Goal: Task Accomplishment & Management: Complete application form

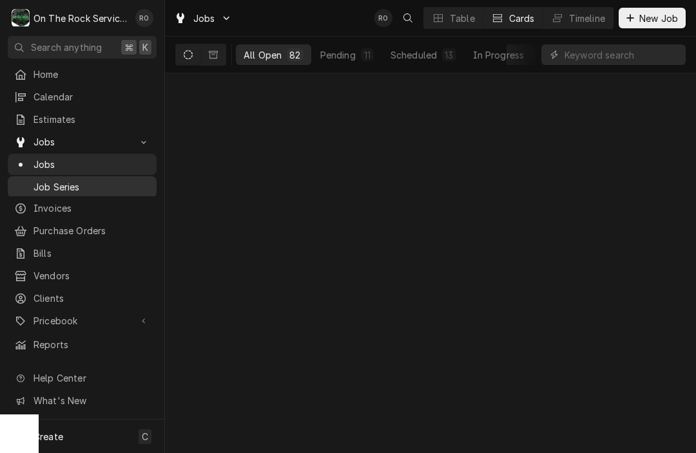
scroll to position [5499, 0]
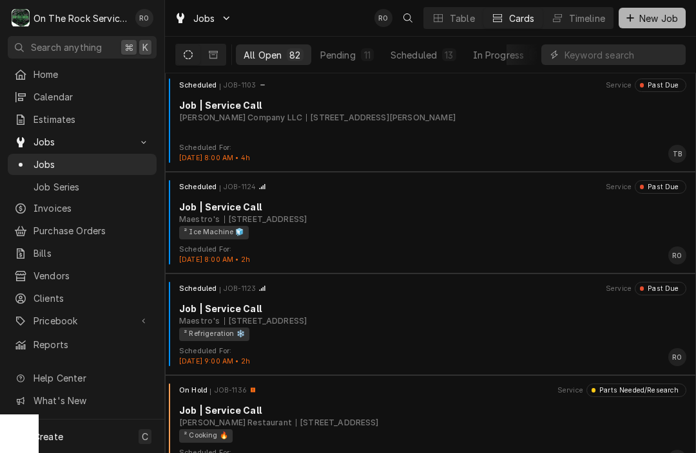
click at [632, 22] on icon "Dynamic Content Wrapper" at bounding box center [630, 18] width 8 height 9
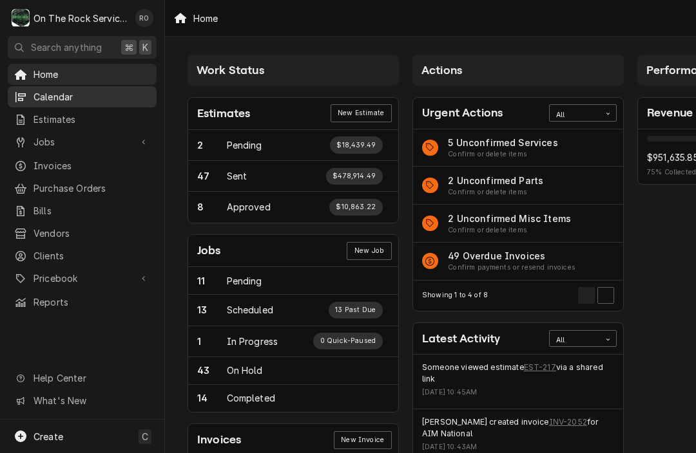
click at [52, 99] on span "Calendar" at bounding box center [91, 97] width 117 height 14
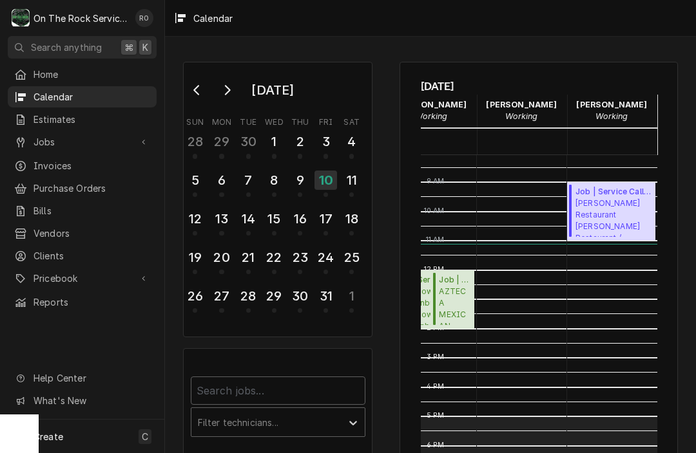
scroll to position [238, 61]
click at [600, 216] on span "Wade’s Restaurant Wade’s Restaurant / 1000 N Pine St Suite 33, Spartanburg, SC …" at bounding box center [613, 217] width 76 height 39
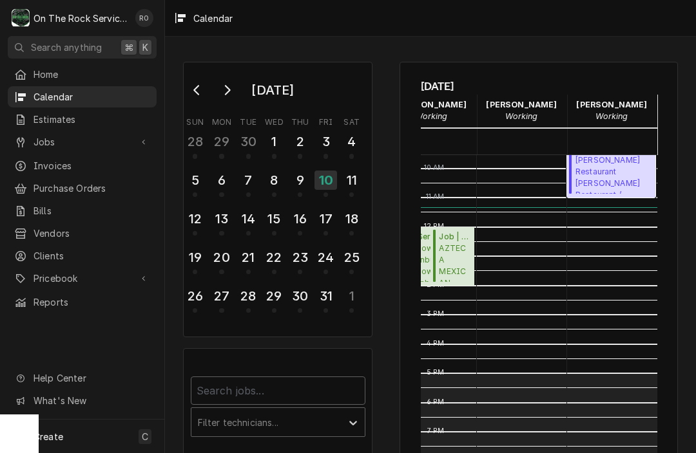
scroll to position [281, 61]
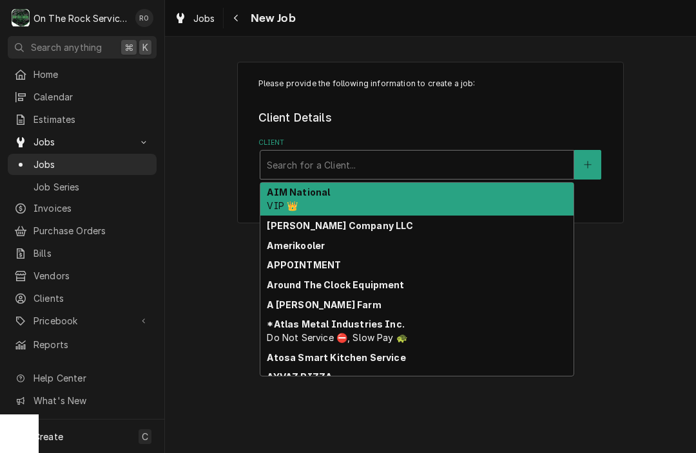
click at [439, 166] on div "Client" at bounding box center [417, 164] width 300 height 23
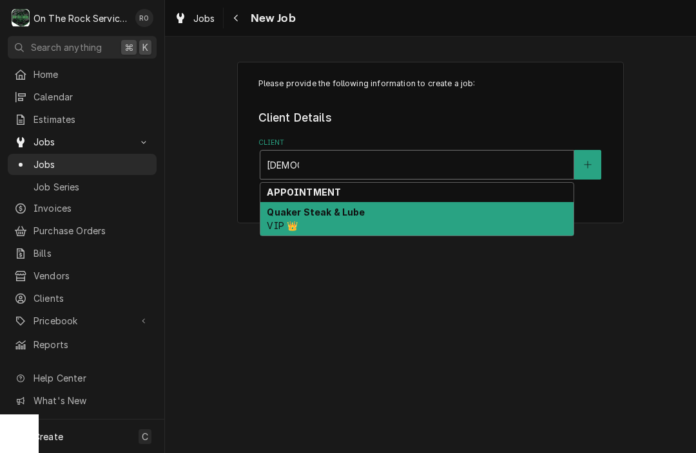
click at [435, 218] on div "Quaker Steak & Lube VIP 👑" at bounding box center [416, 218] width 313 height 33
type input "quaker"
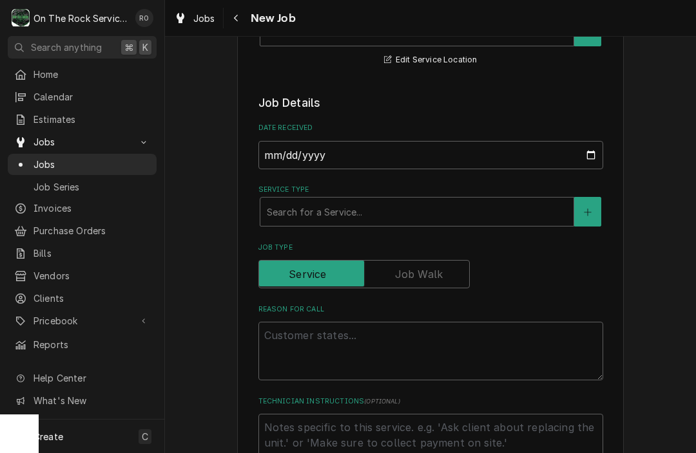
scroll to position [288, 0]
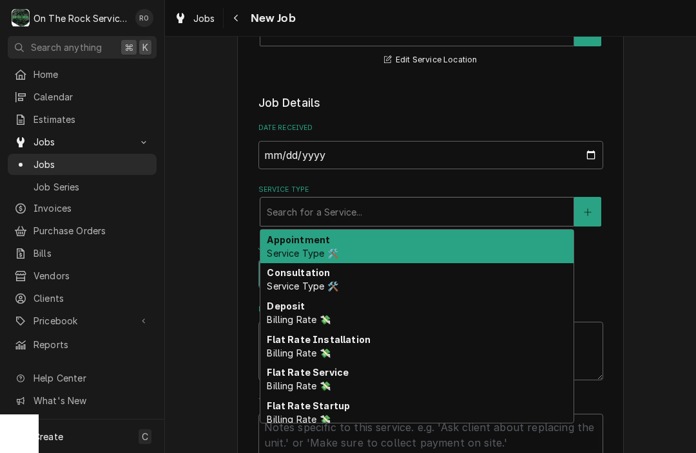
click at [421, 210] on div "Service Type" at bounding box center [417, 211] width 300 height 23
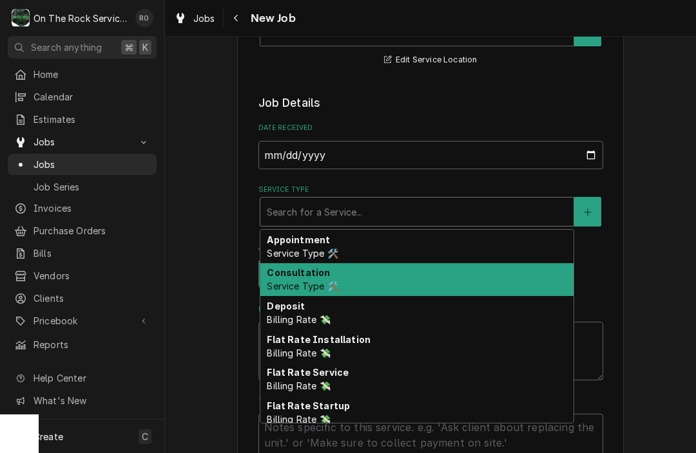
type textarea "x"
type input "j"
type textarea "x"
type input "jo"
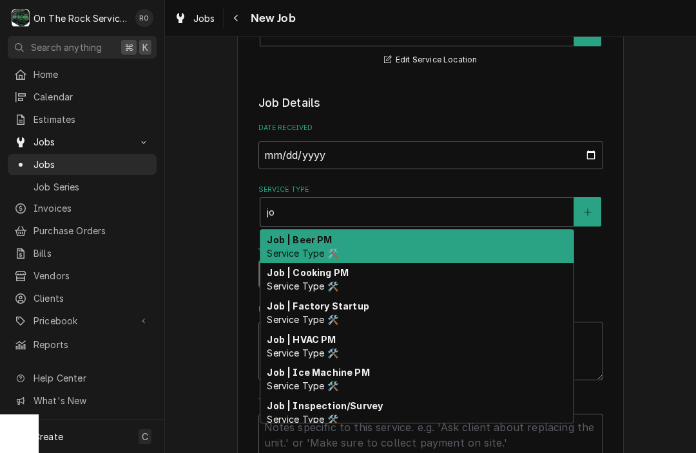
type textarea "x"
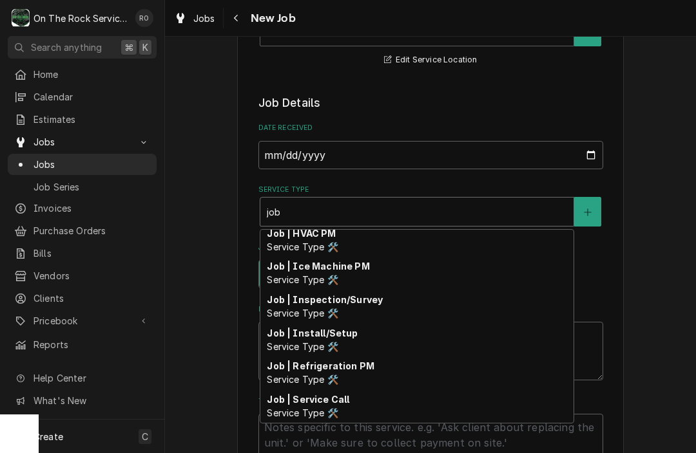
scroll to position [106, 0]
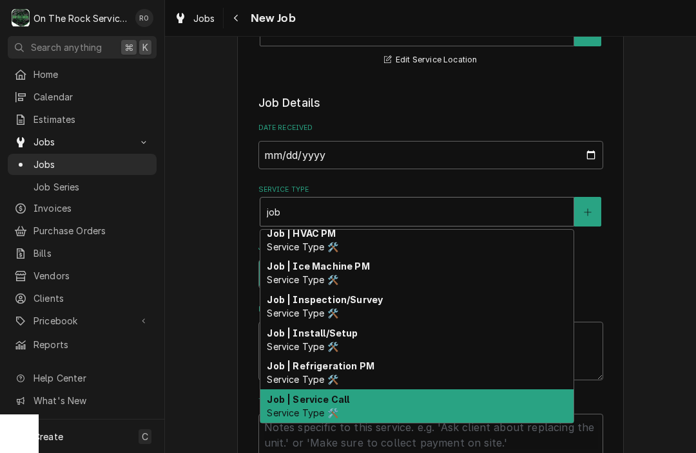
click at [352, 393] on div "Job | Service Call Service Type 🛠️" at bounding box center [416, 406] width 313 height 33
type input "job"
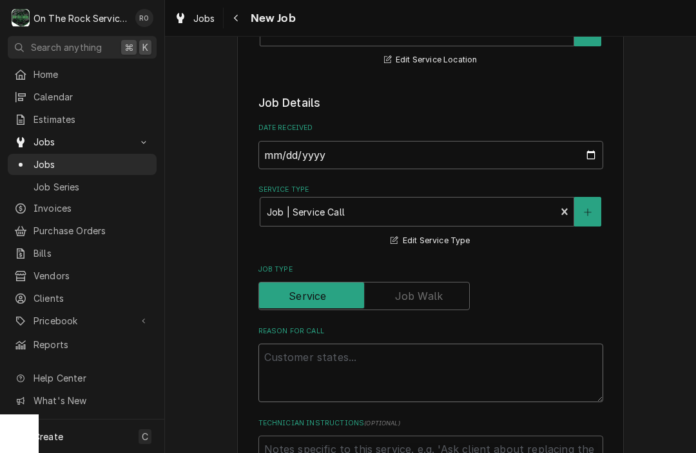
click at [350, 361] on textarea "Reason For Call" at bounding box center [430, 373] width 345 height 59
type textarea "x"
type textarea "H"
type textarea "x"
type textarea "Ha"
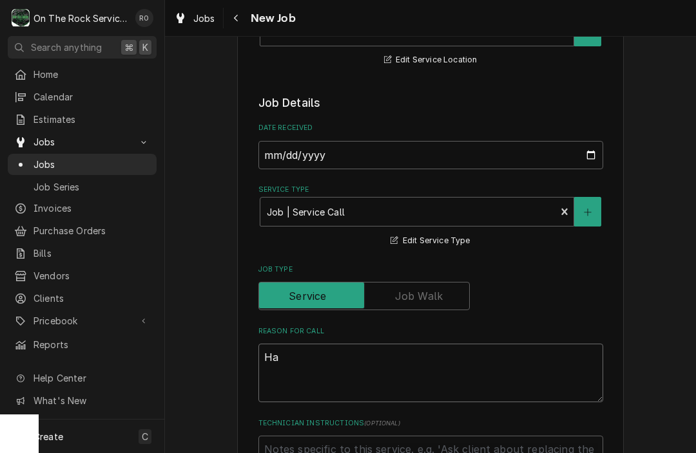
type textarea "x"
type textarea "Hal"
type textarea "x"
type textarea "Half"
type textarea "x"
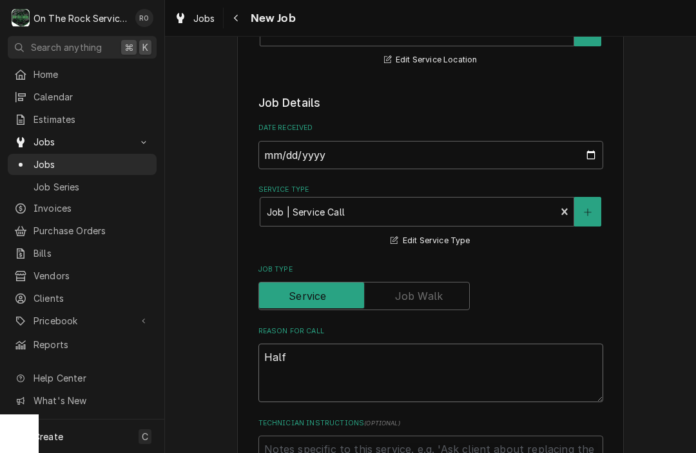
type textarea "Half"
type textarea "x"
type textarea "Half o"
type textarea "x"
type textarea "Half of"
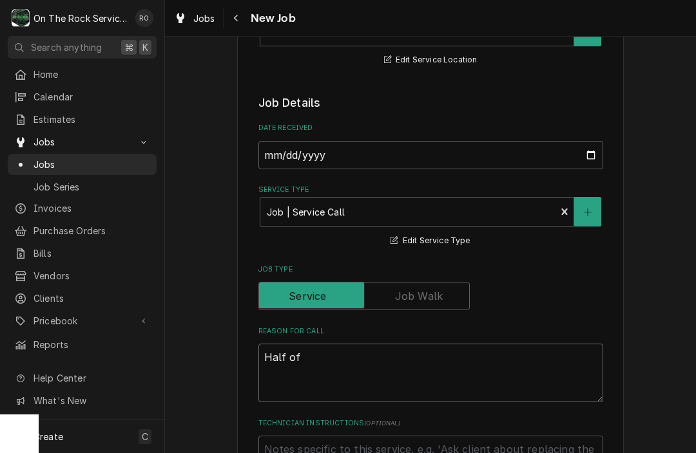
type textarea "x"
type textarea "Half of"
type textarea "x"
type textarea "Half of t"
type textarea "x"
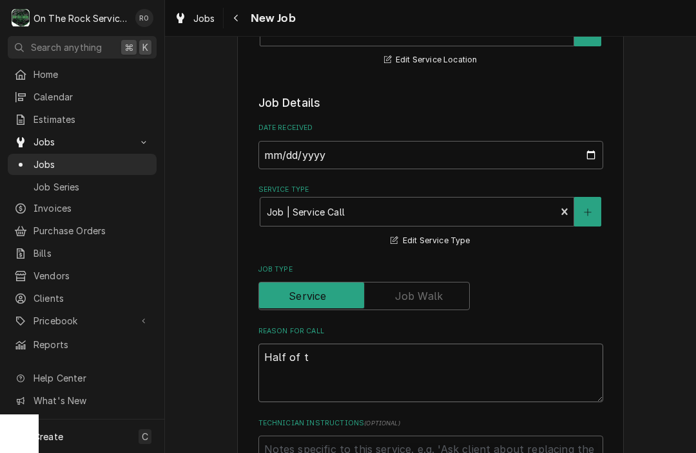
type textarea "Half of th"
type textarea "x"
type textarea "Half of the"
type textarea "x"
type textarea "Half of the"
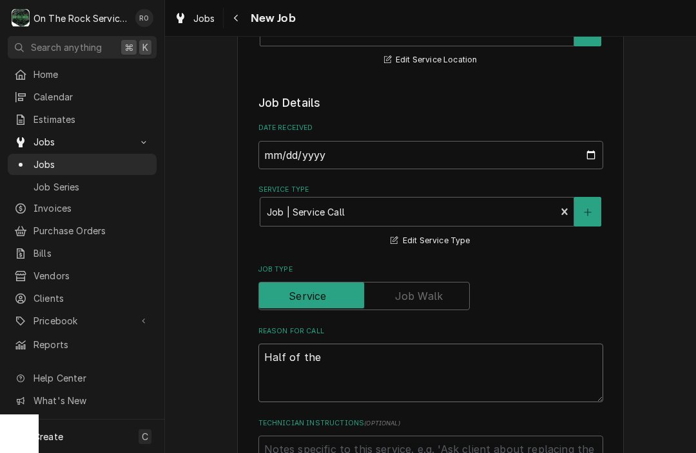
type textarea "x"
type textarea "Half of the ch"
type textarea "x"
type textarea "Half of the chi"
type textarea "x"
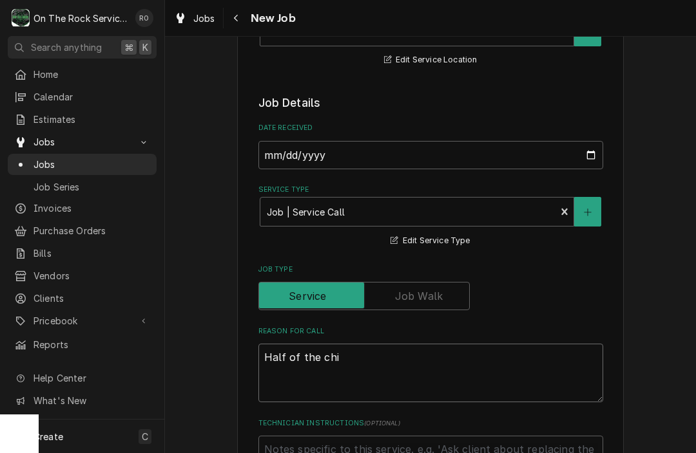
type textarea "Half of the chic"
type textarea "x"
type textarea "Half of the chick"
type textarea "x"
type textarea "Half of the chicke"
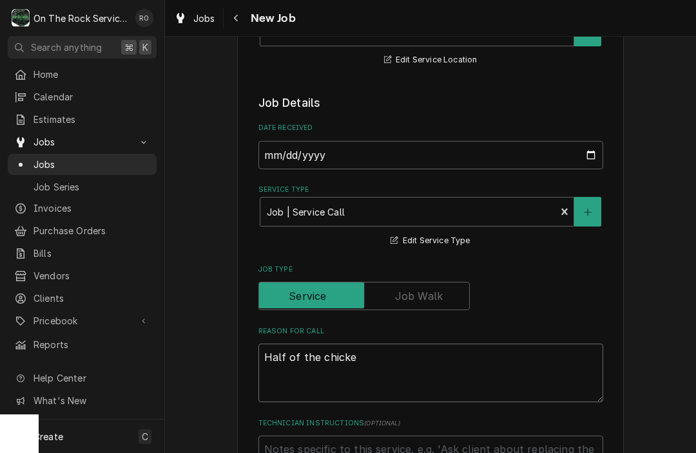
type textarea "x"
type textarea "Half of the chicken"
type textarea "x"
type textarea "Half of the chicken"
type textarea "x"
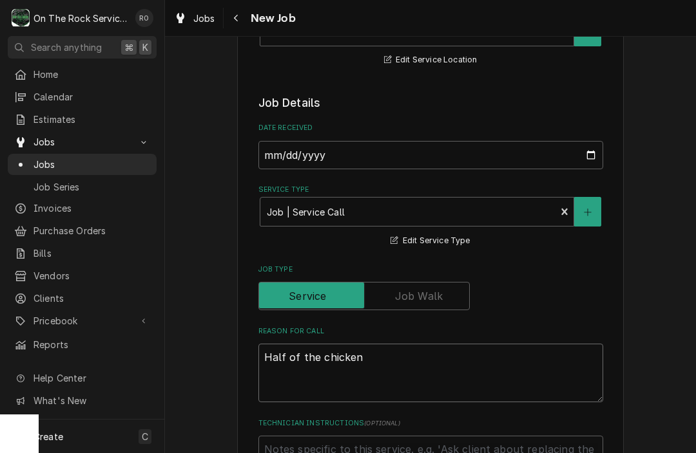
type textarea "Half of the chicken f"
type textarea "x"
type textarea "Half of the chicken fla"
type textarea "x"
type textarea "Half of the chicken flat"
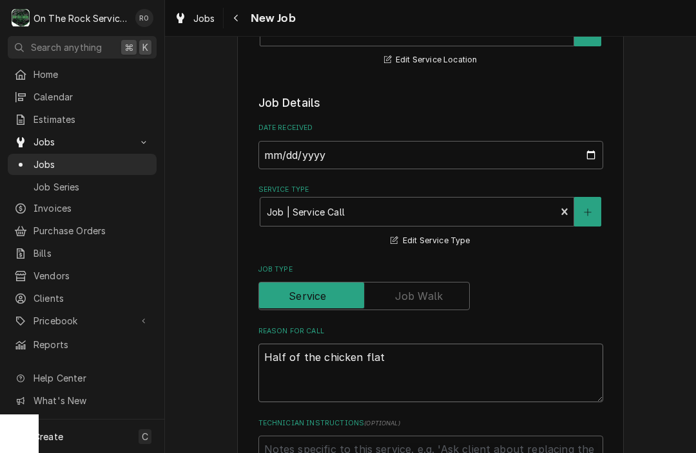
type textarea "x"
type textarea "Half of the chicken flat"
type textarea "x"
type textarea "Half of the chicken flat n"
type textarea "x"
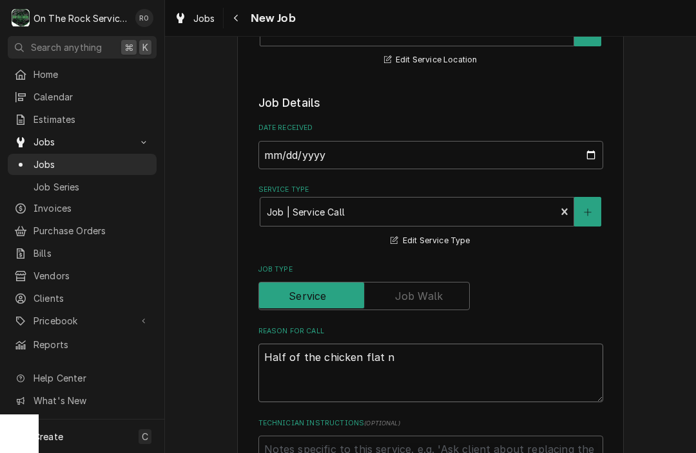
type textarea "Half of the chicken flat"
type textarea "x"
type textarea "Half of the chicken flat i"
type textarea "x"
type textarea "Half of the chicken flat is"
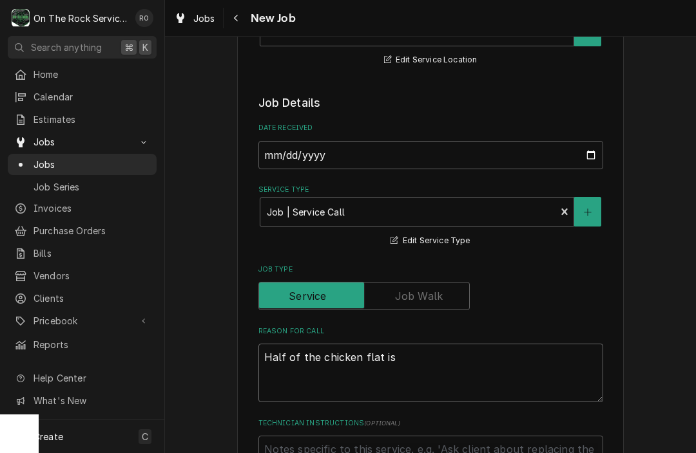
type textarea "x"
type textarea "Half of the chicken flat is"
type textarea "x"
type textarea "Half of the chicken flat is n"
type textarea "x"
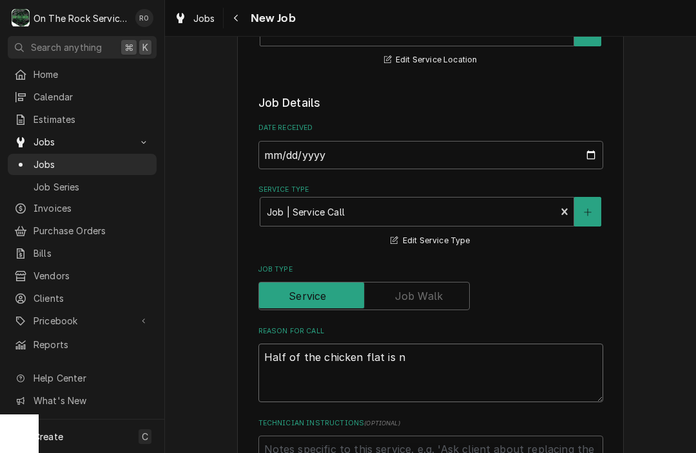
type textarea "Half of the chicken flat is no"
type textarea "x"
type textarea "Half of the chicken flat is not"
type textarea "x"
type textarea "Half of the chicken flat is not"
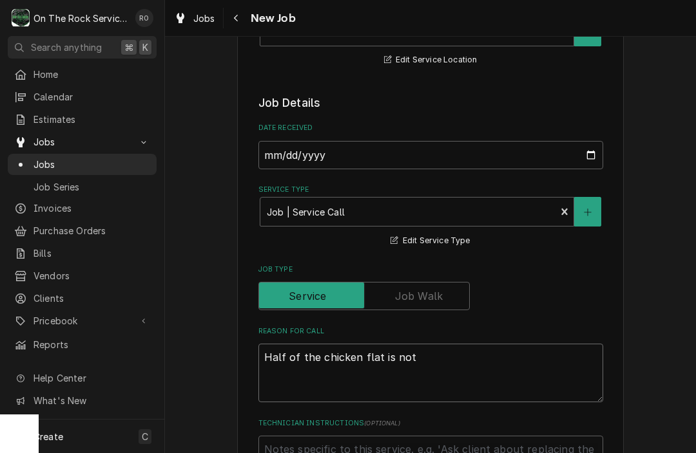
type textarea "x"
type textarea "Half of the chicken flat is not w"
type textarea "x"
type textarea "Half of the chicken flat is not wo"
type textarea "x"
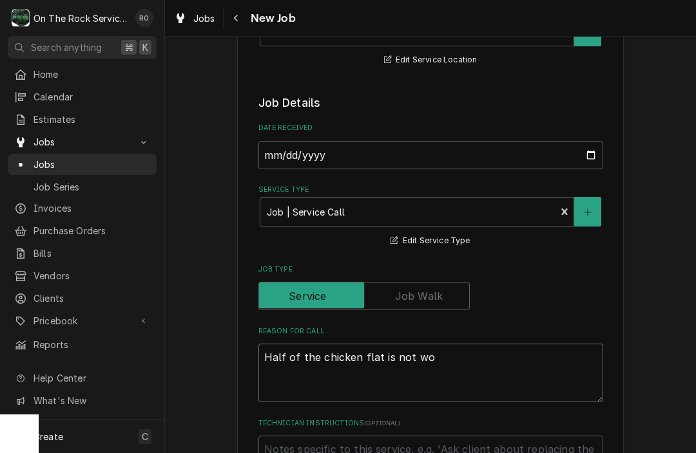
type textarea "Half of the chicken flat is not wor"
type textarea "x"
type textarea "Half of the chicken flat is not work"
type textarea "x"
type textarea "Half of the chicken flat is not worki"
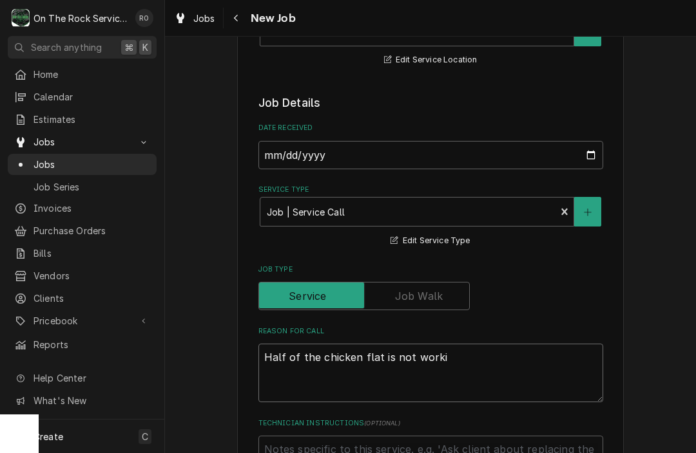
type textarea "x"
type textarea "Half of the chicken flat is not workin"
type textarea "x"
type textarea "Half of the chicken flat is not working"
type textarea "x"
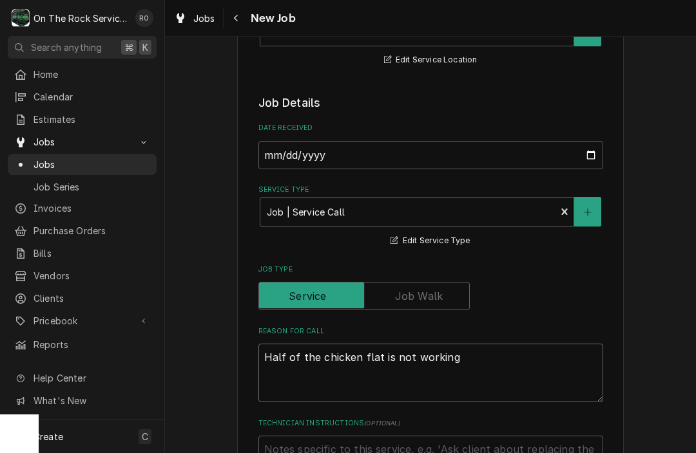
type textarea "Half of the chicken flat is not working."
type textarea "x"
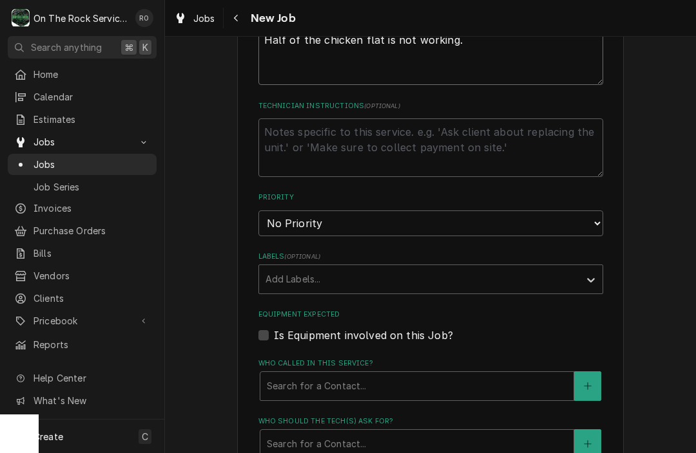
scroll to position [620, 0]
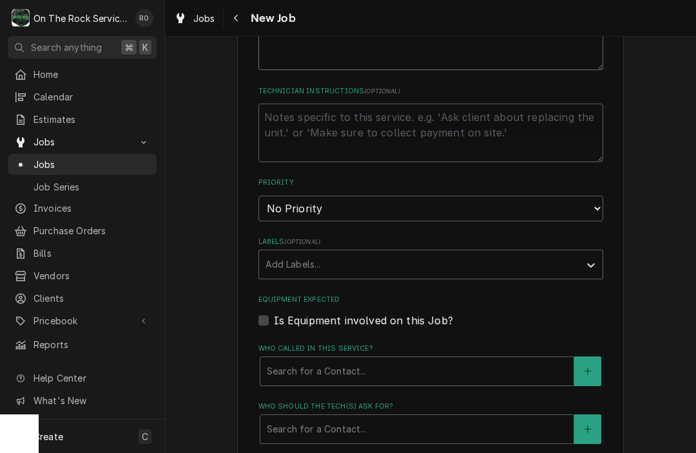
type textarea "Half of the chicken flat is not working."
select select "2"
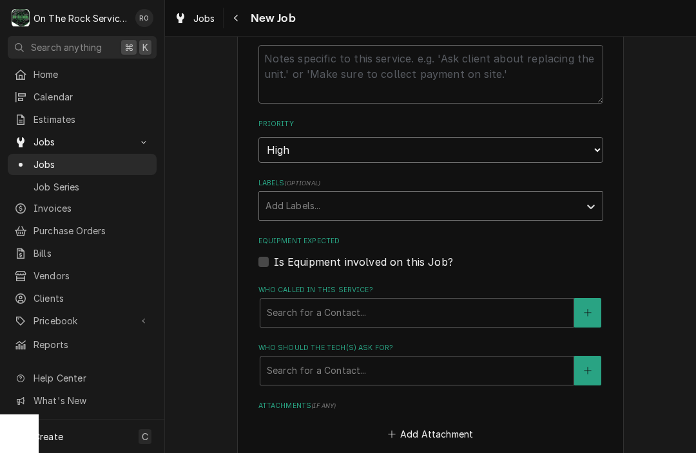
scroll to position [685, 0]
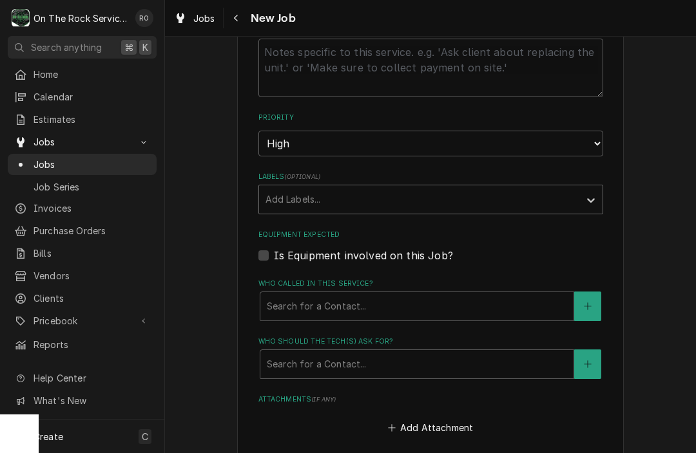
click at [326, 189] on div "Labels" at bounding box center [418, 199] width 307 height 23
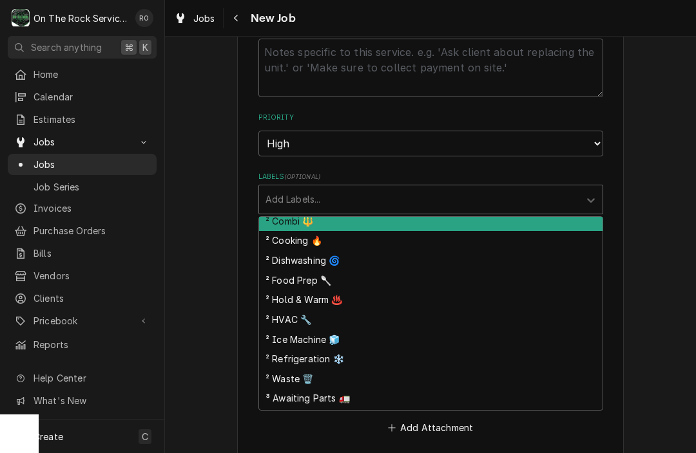
scroll to position [134, 0]
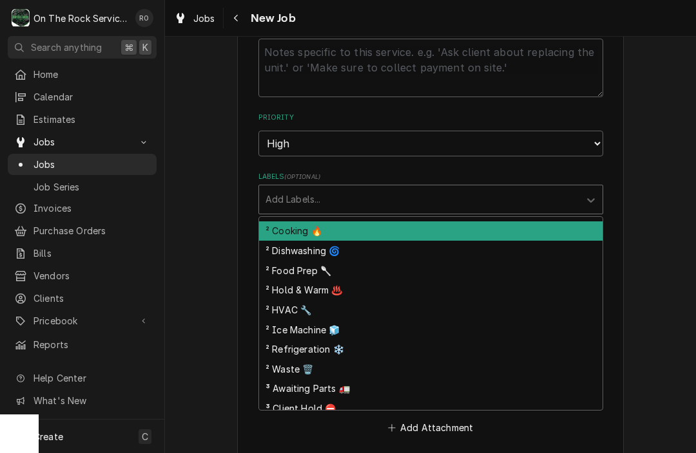
click at [584, 154] on fieldset "Job Details Date Received 2025-10-10 Service Type Job | Service Call Service Ty…" at bounding box center [430, 235] width 345 height 1077
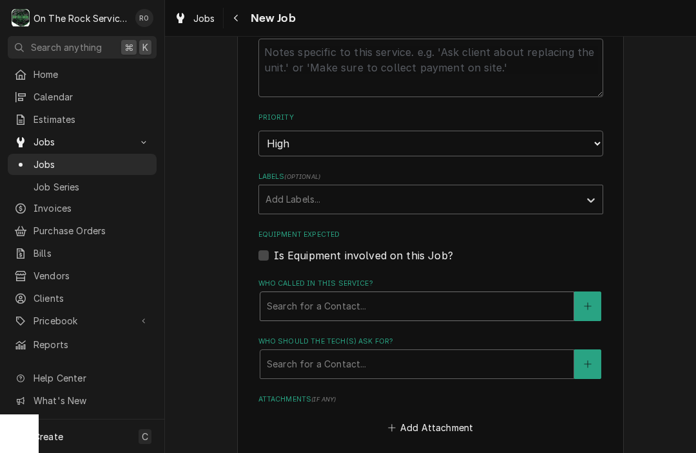
click at [379, 310] on div "Search for a Contact..." at bounding box center [416, 306] width 313 height 28
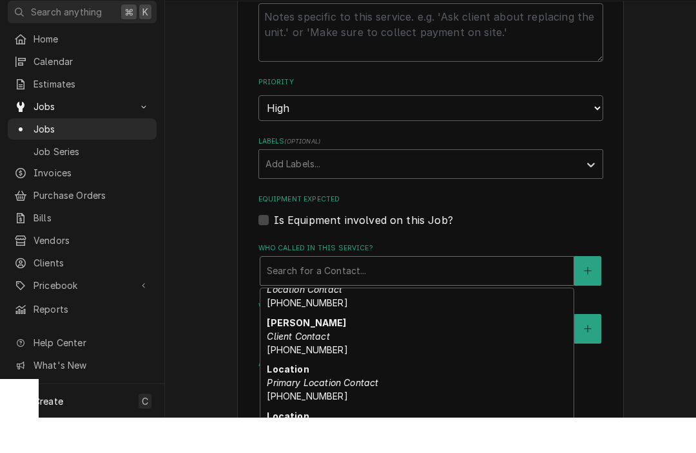
scroll to position [130, 0]
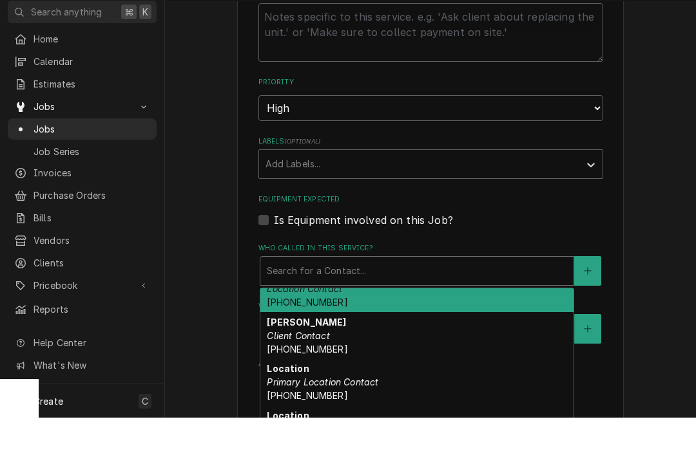
click at [358, 301] on div "Jess (Cell) Location Contact (864) 201-5759" at bounding box center [416, 324] width 313 height 47
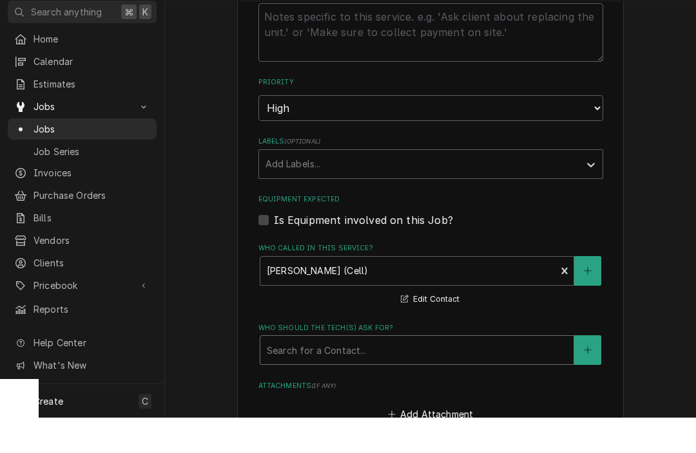
scroll to position [0, 0]
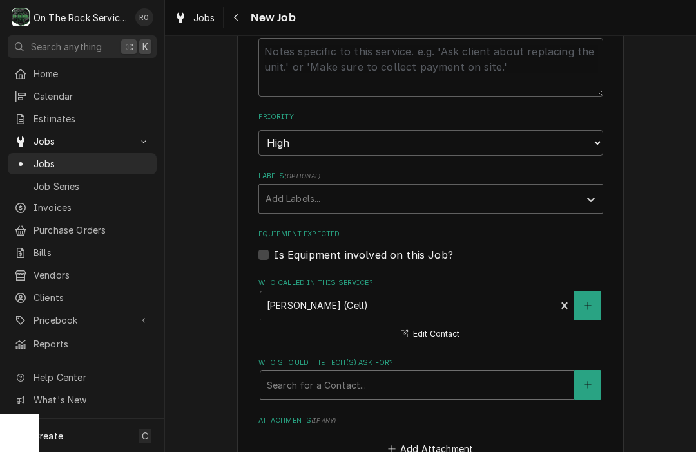
click at [352, 374] on div "Who should the tech(s) ask for?" at bounding box center [417, 385] width 300 height 23
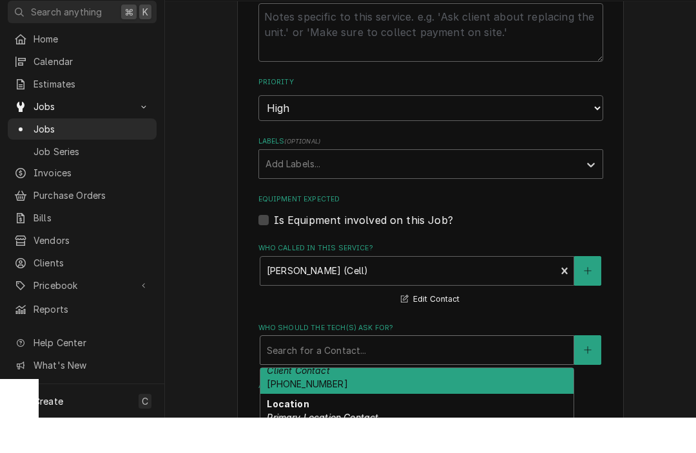
scroll to position [175, 0]
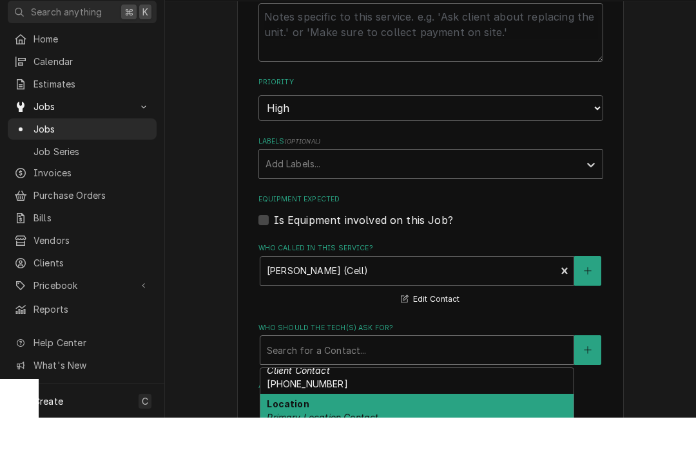
click at [348, 430] on div "Location Primary Location Contact (864) 678-9464" at bounding box center [416, 453] width 313 height 47
type textarea "x"
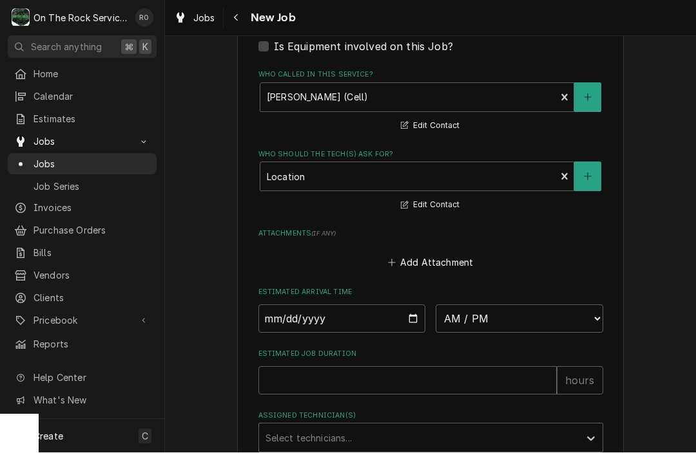
scroll to position [918, 0]
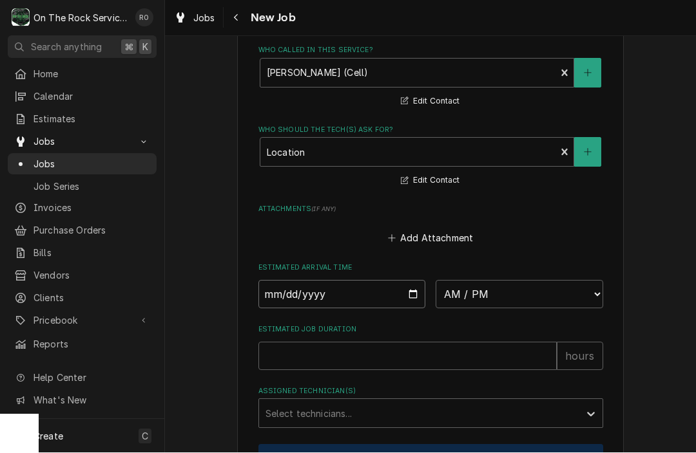
type input "2025-10-10"
click at [312, 287] on input "2025-10-10" at bounding box center [341, 295] width 167 height 28
type textarea "x"
select select "12:00:00"
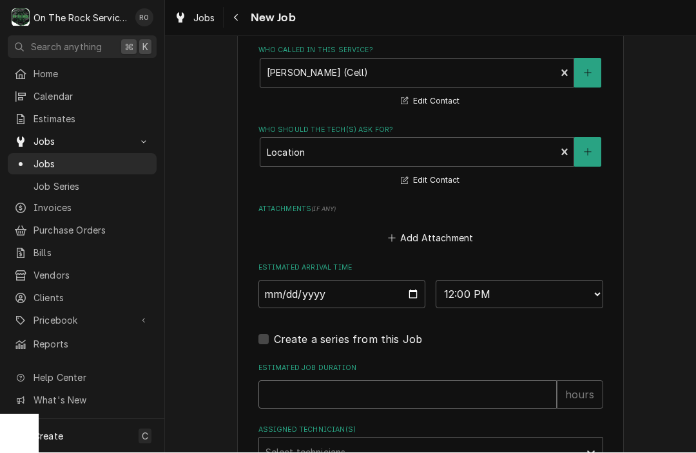
click at [374, 423] on fieldset "Job Details Date Received 2025-10-10 Service Type Job | Service Call Service Ty…" at bounding box center [430, 43] width 345 height 1159
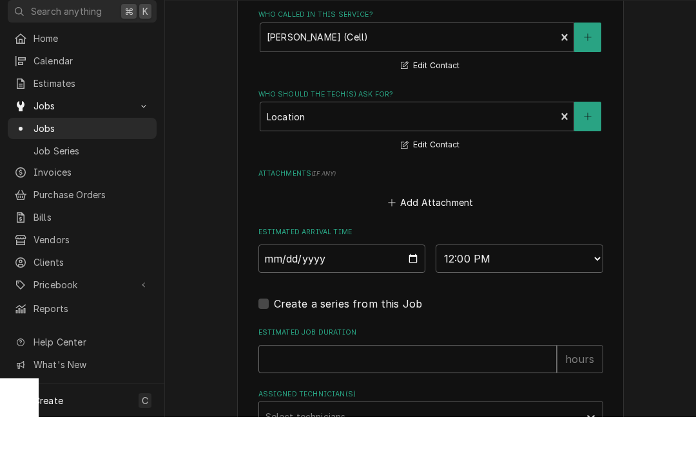
type textarea "x"
type input "2"
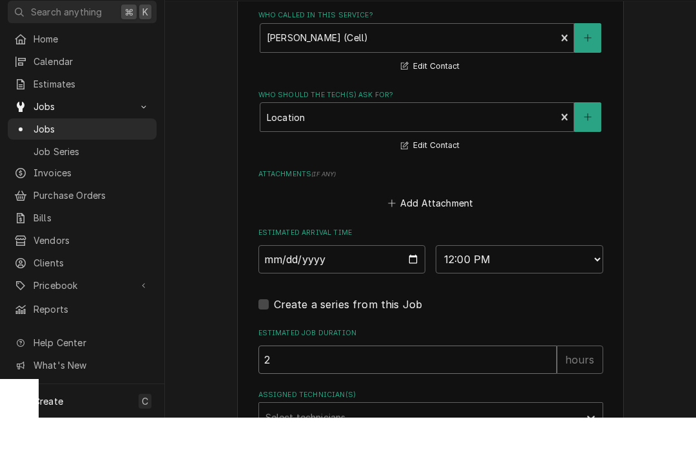
type textarea "x"
type input "2"
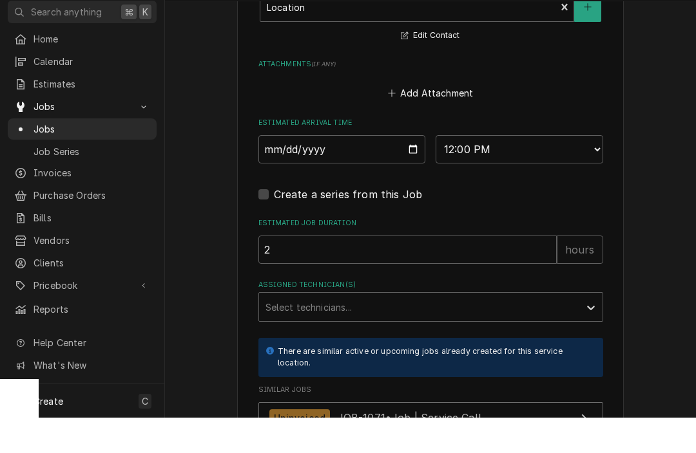
scroll to position [1079, 0]
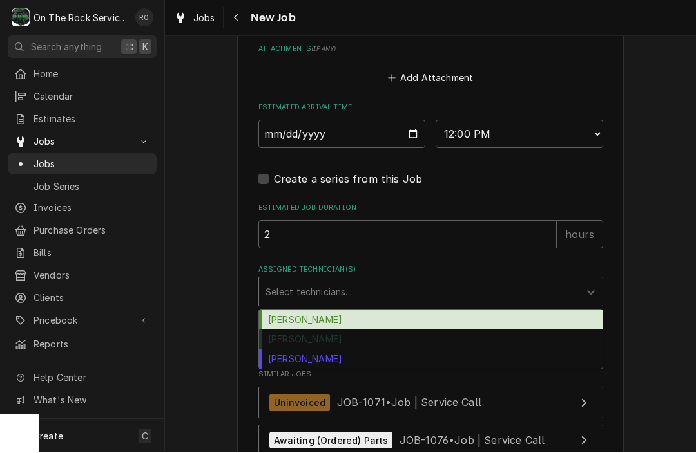
click at [523, 288] on div "Assigned Technician(s)" at bounding box center [418, 292] width 307 height 23
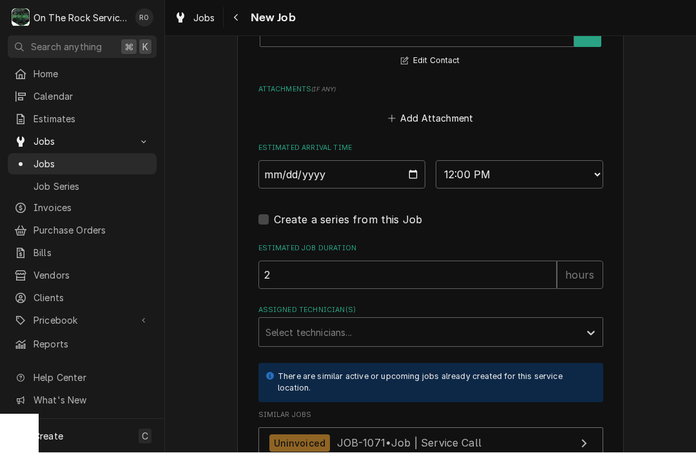
scroll to position [1066, 0]
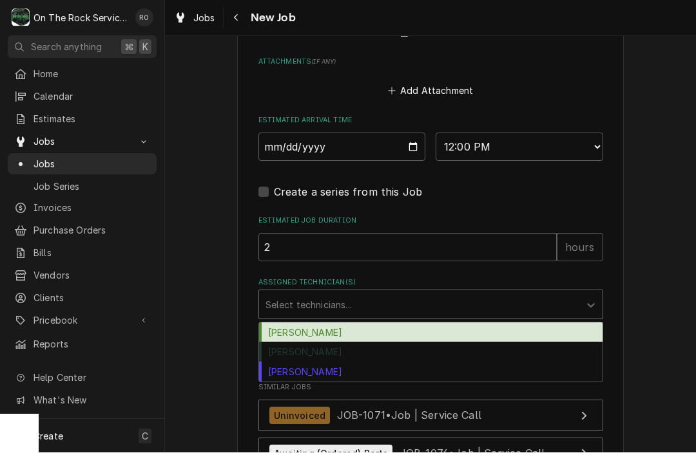
click at [497, 301] on div "Assigned Technician(s)" at bounding box center [418, 305] width 307 height 23
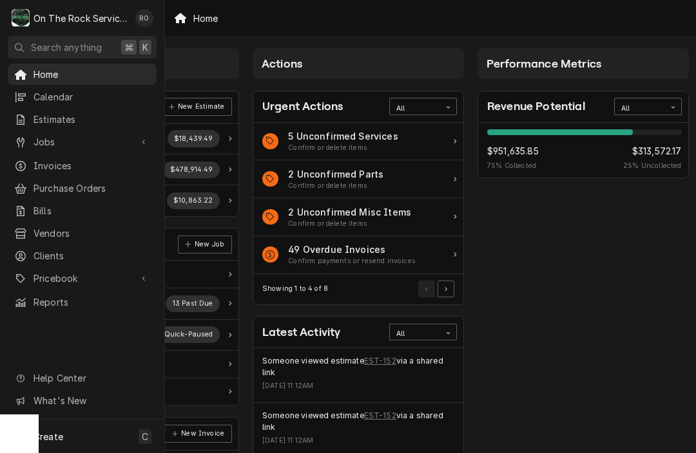
scroll to position [6, 160]
